Goal: Information Seeking & Learning: Understand process/instructions

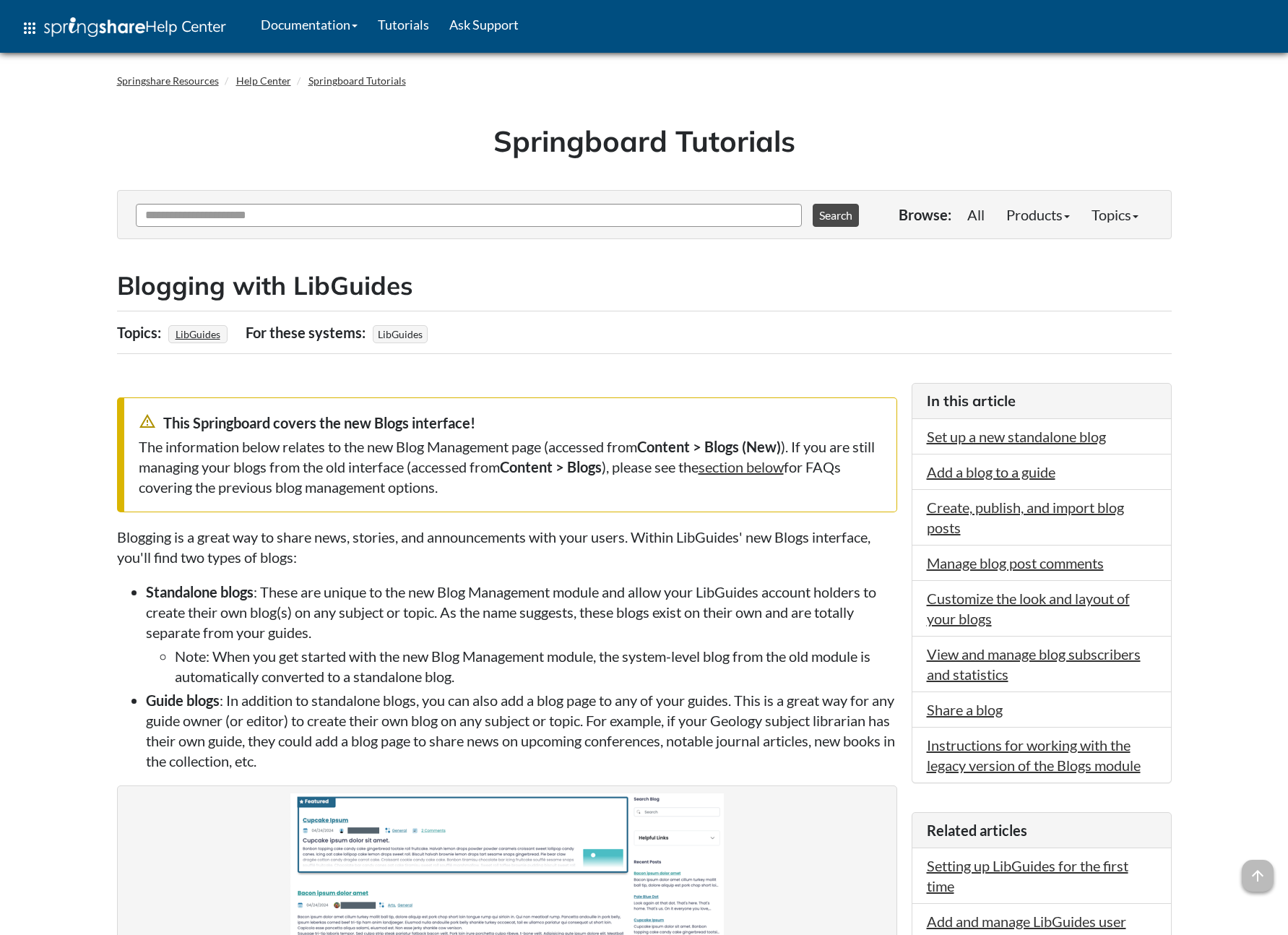
scroll to position [2080, 0]
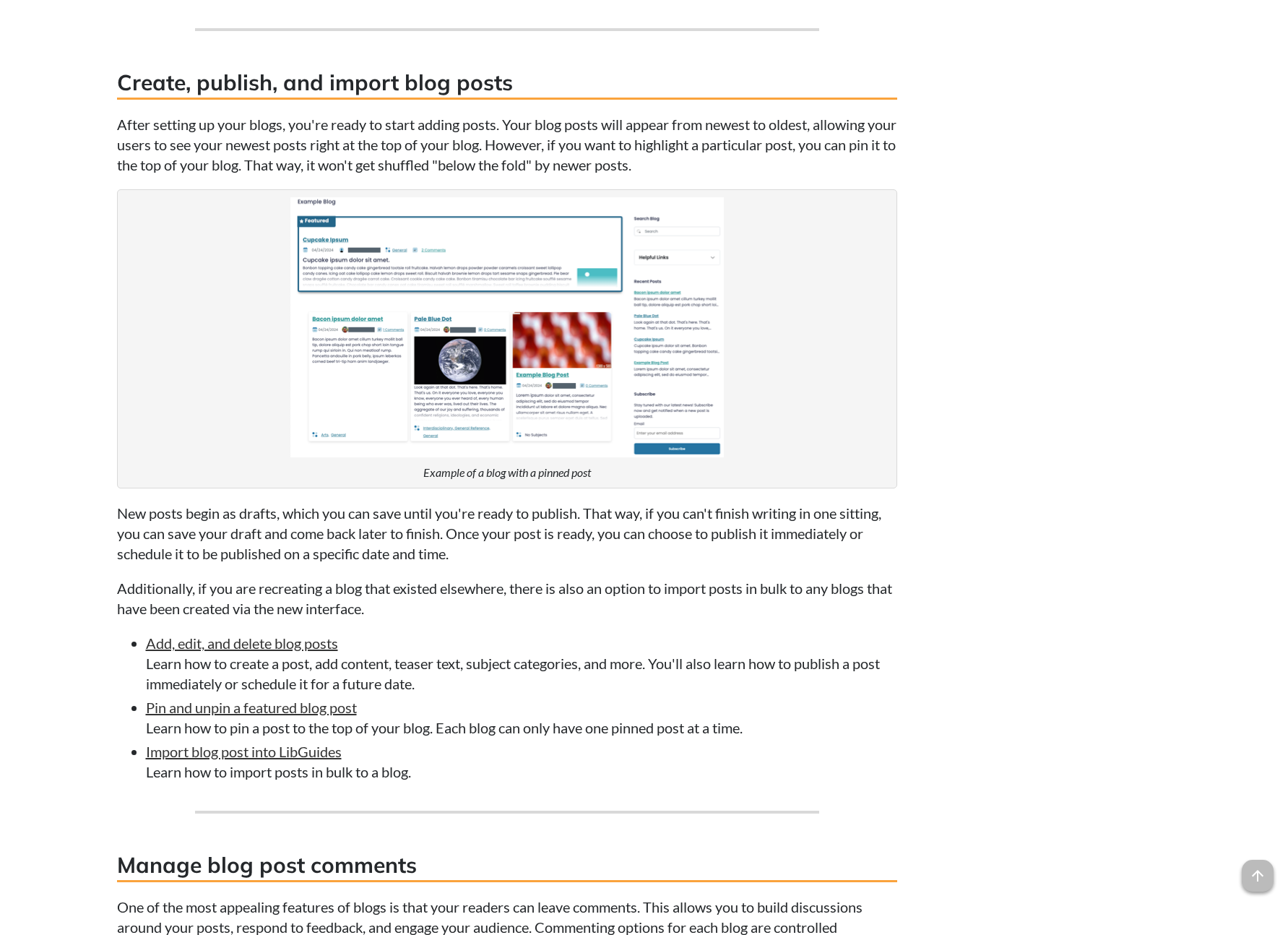
click at [321, 132] on p "After setting up your blogs, you're ready to start adding posts. Your blog post…" at bounding box center [507, 145] width 780 height 61
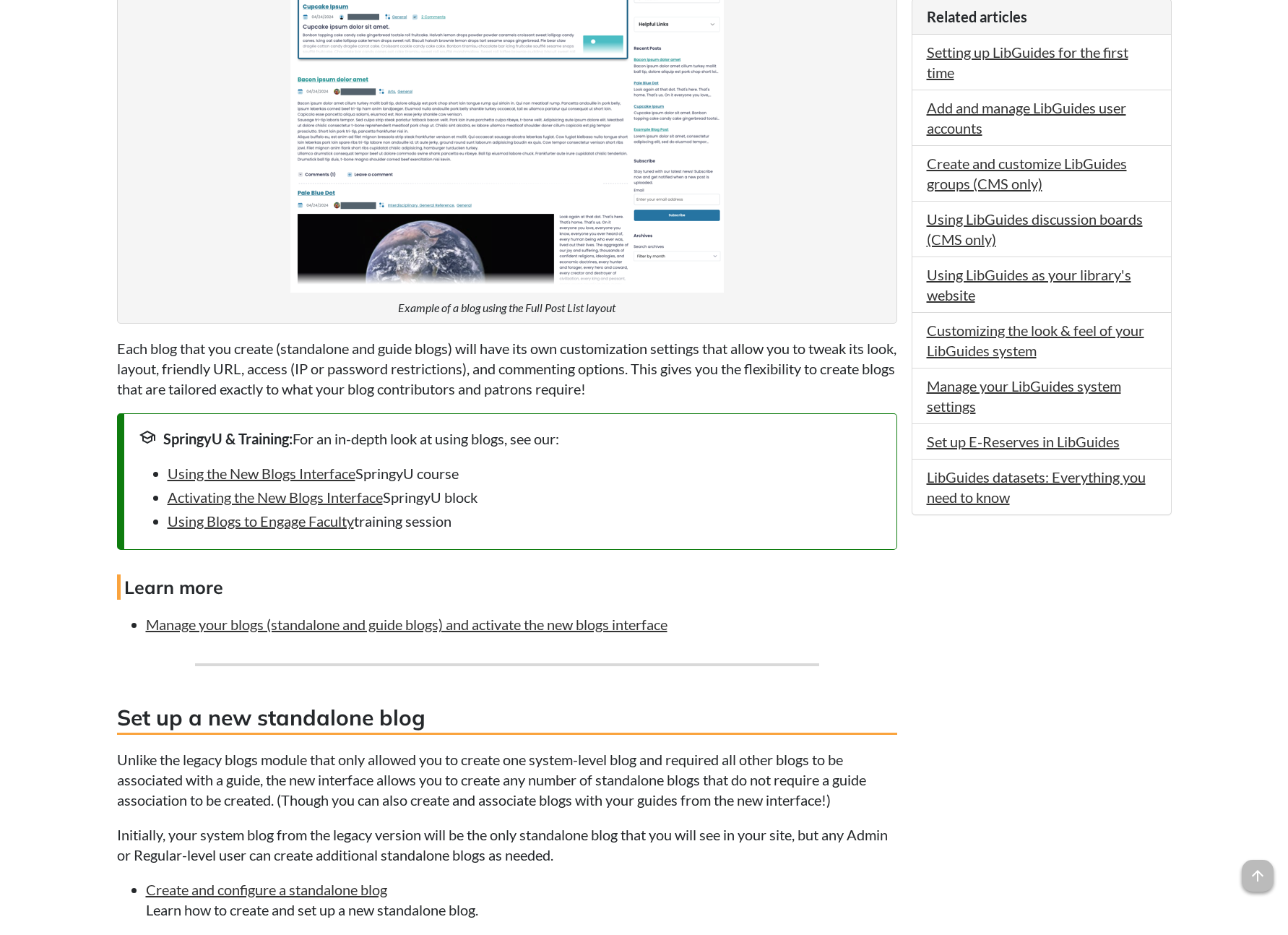
scroll to position [0, 0]
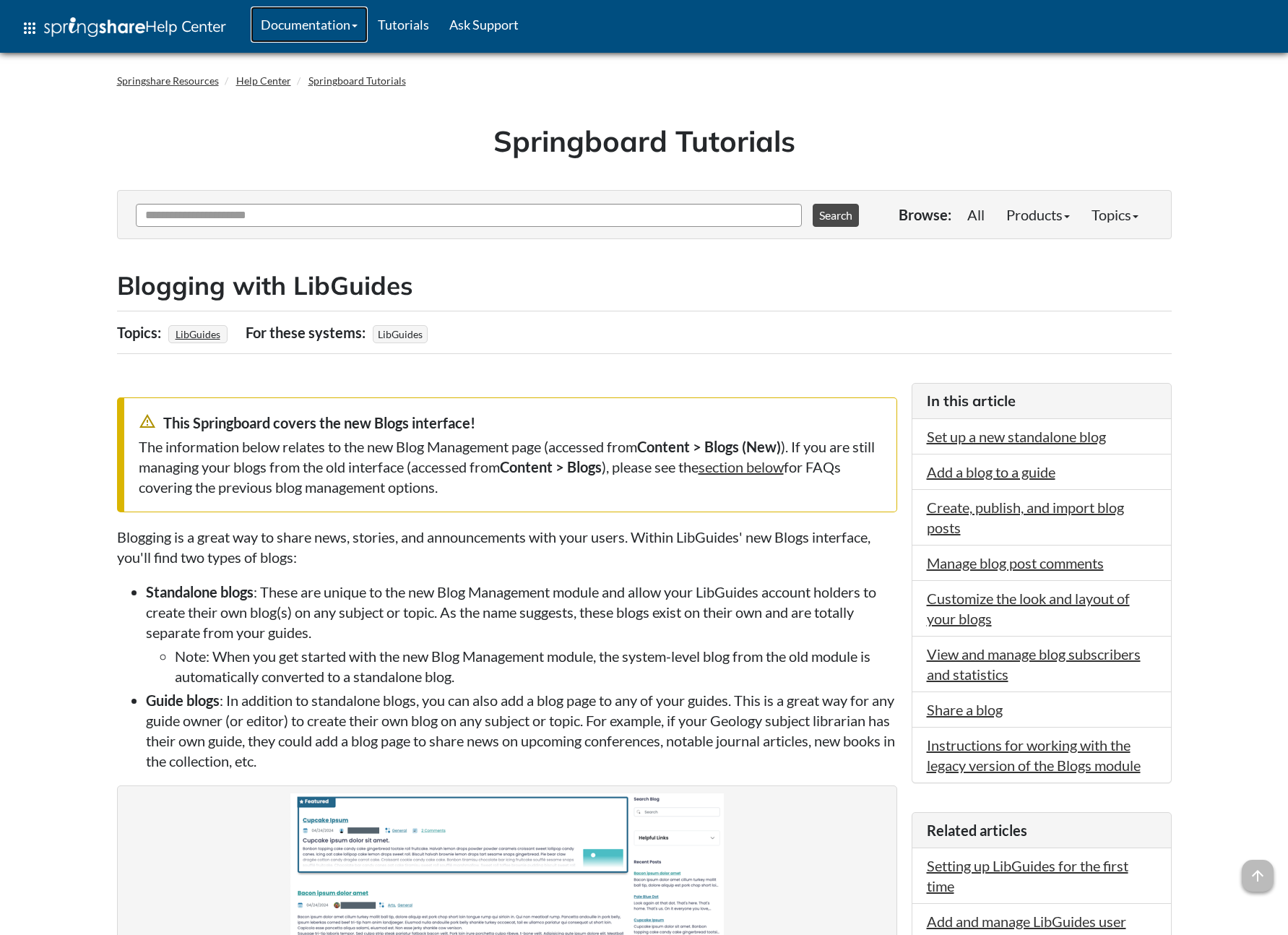
click at [333, 29] on link "Documentation" at bounding box center [309, 24] width 117 height 36
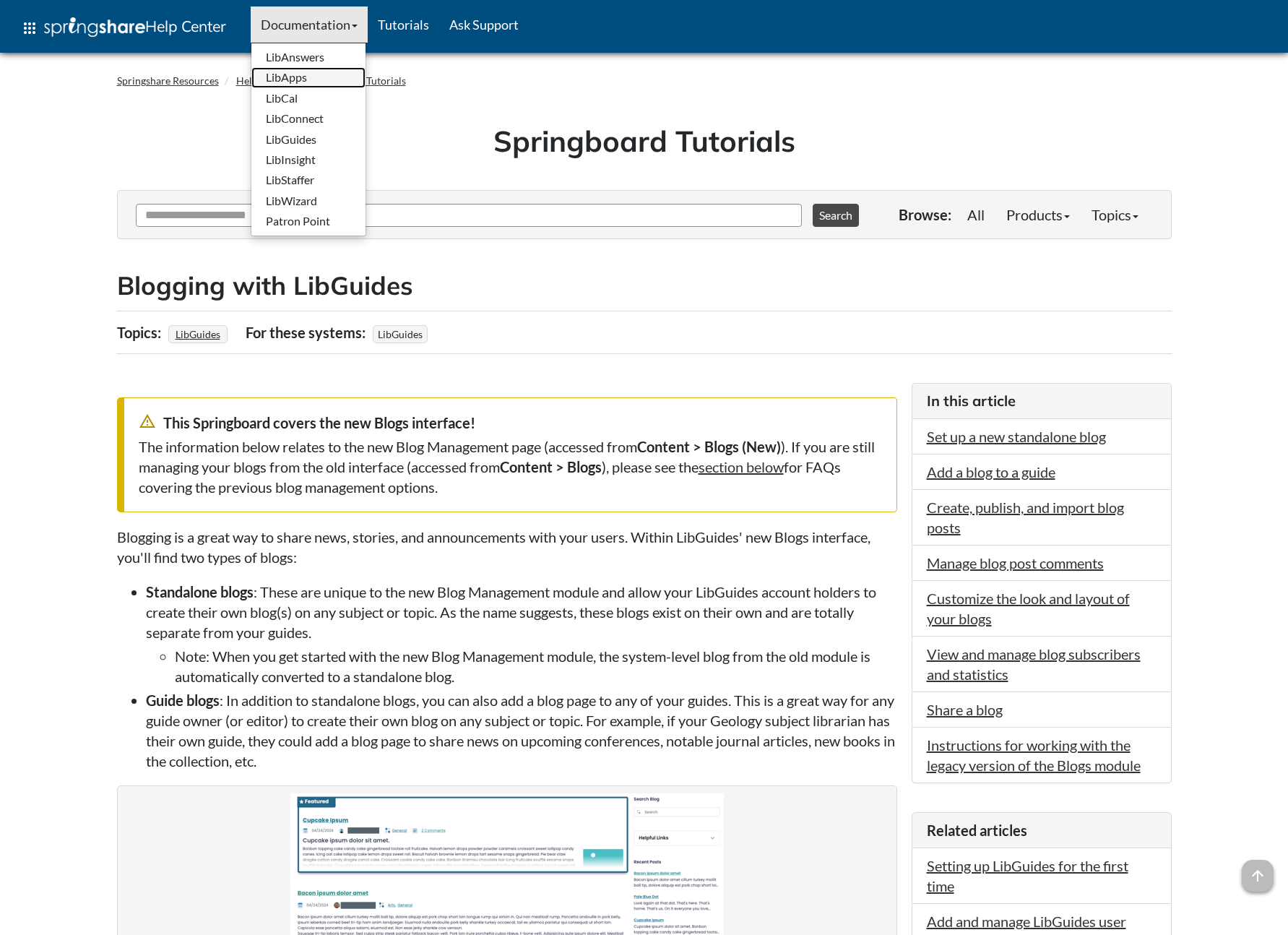
click at [310, 68] on link "LibApps" at bounding box center [309, 77] width 115 height 20
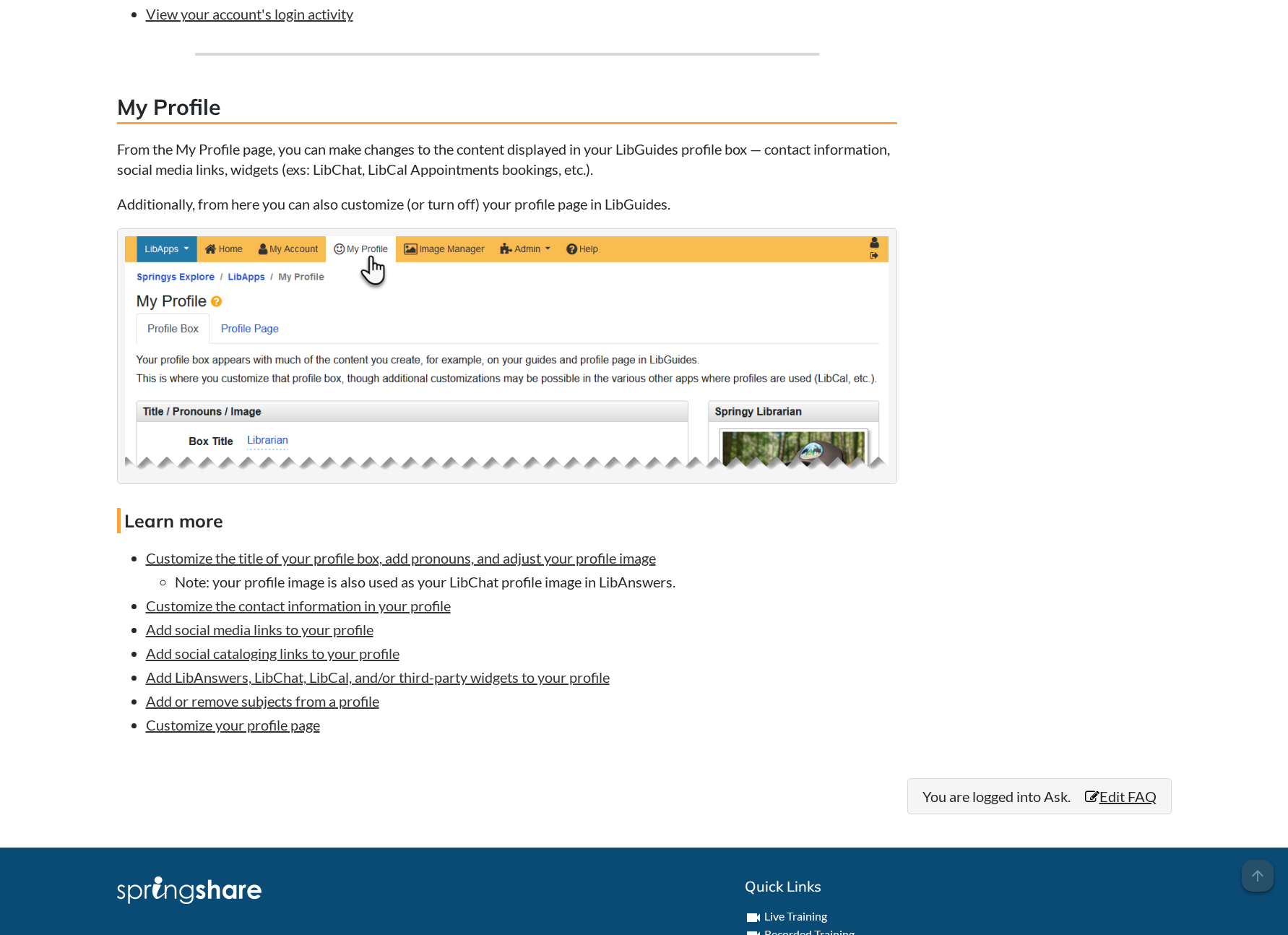
scroll to position [1250, 0]
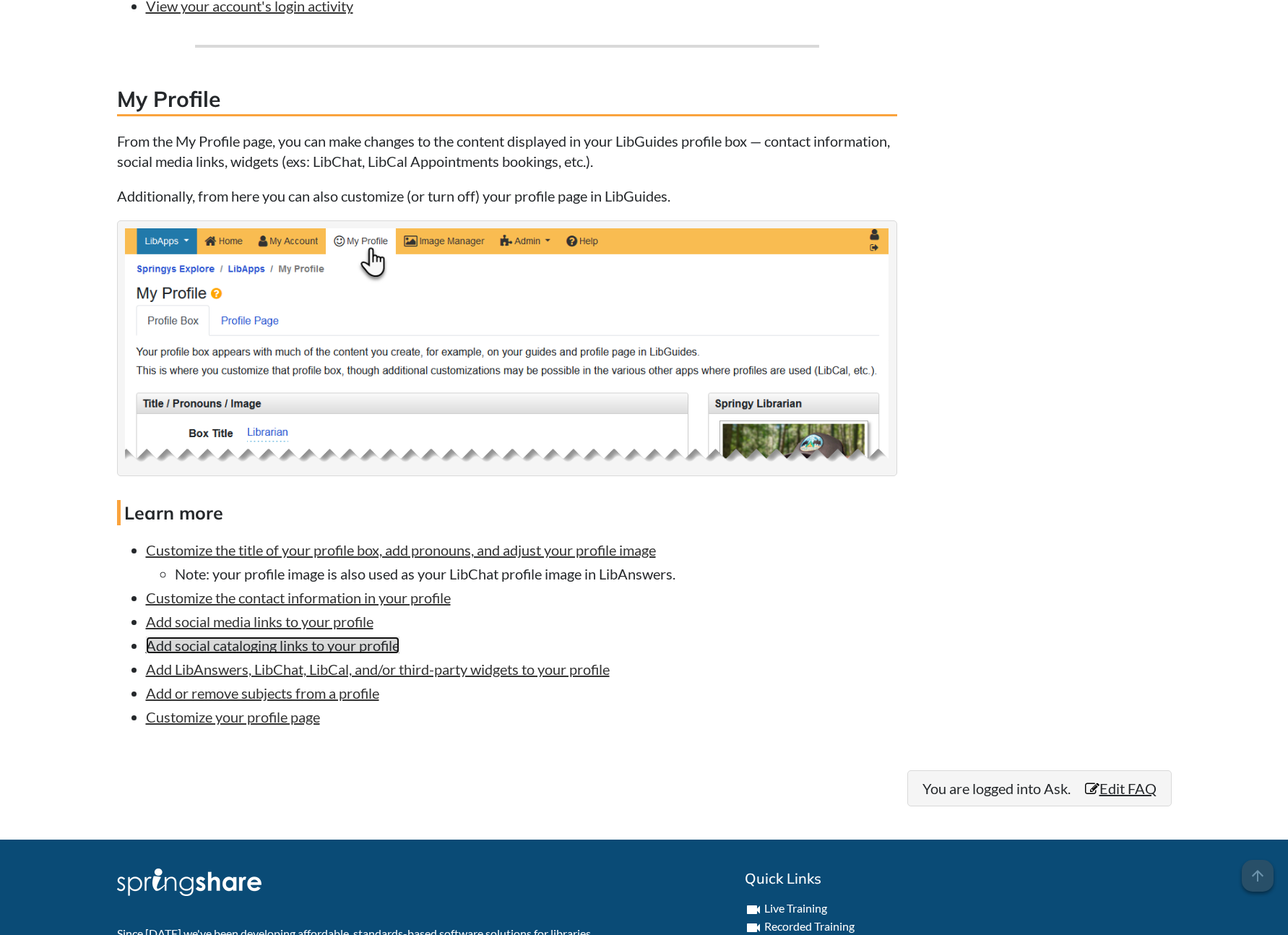
click at [305, 638] on link "Add social cataloging links to your profile" at bounding box center [273, 645] width 253 height 17
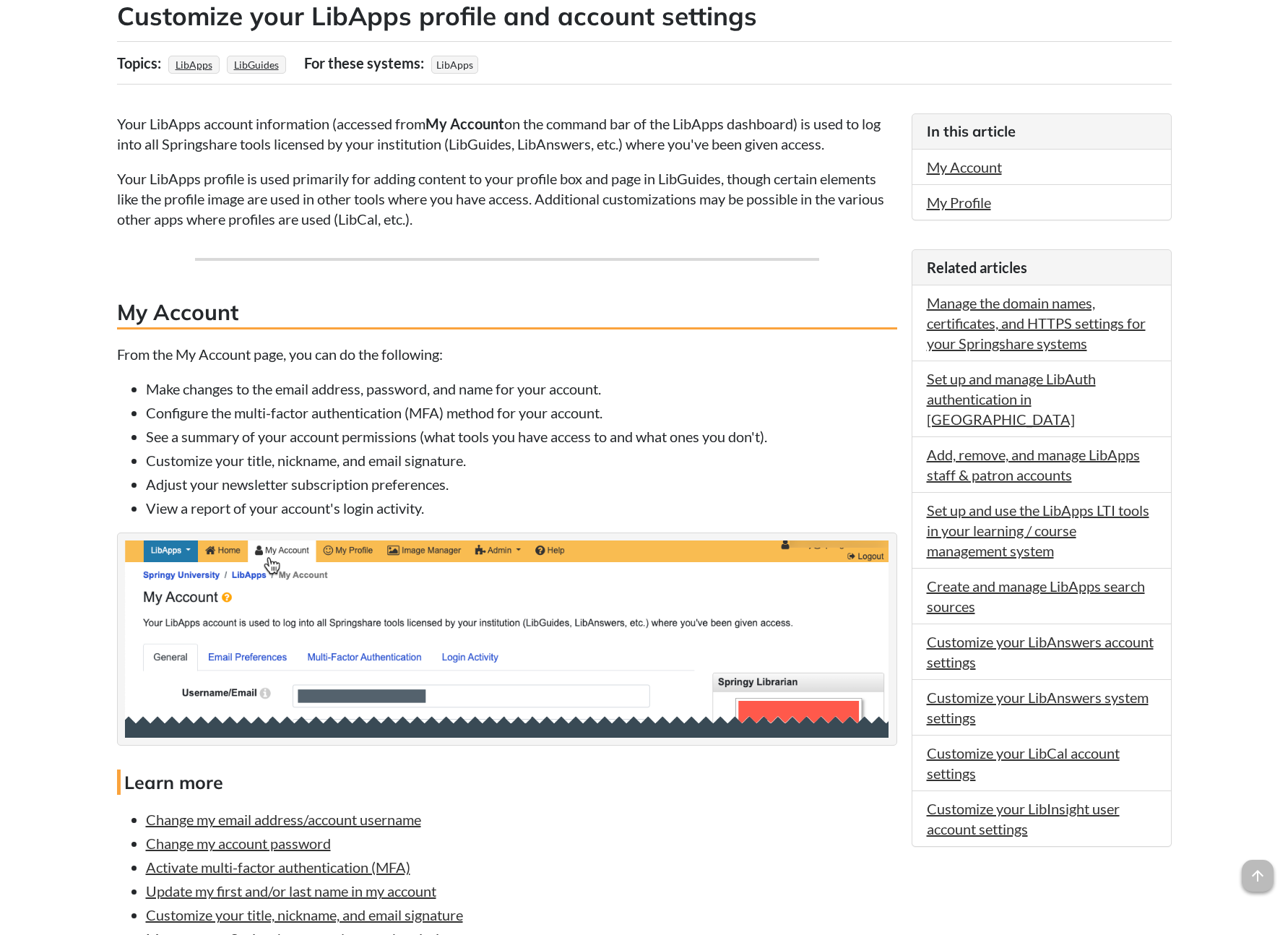
scroll to position [193, 0]
